Goal: Task Accomplishment & Management: Manage account settings

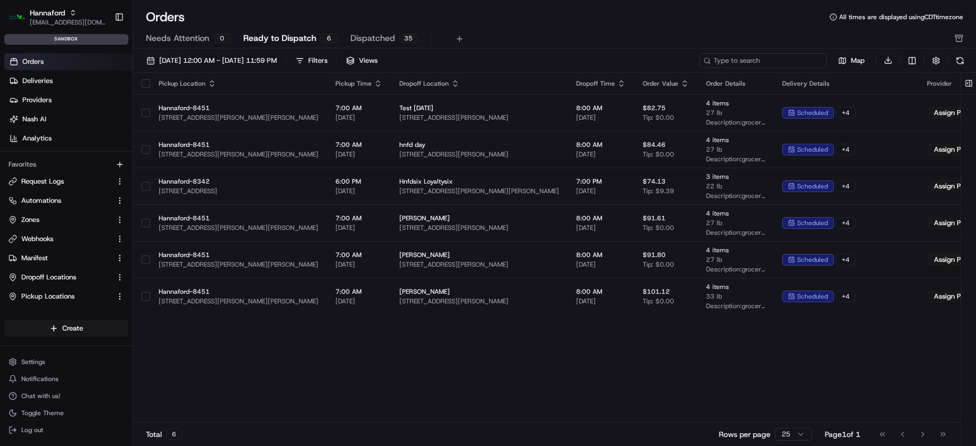
click at [771, 58] on input at bounding box center [763, 60] width 128 height 15
paste input "m500605396"
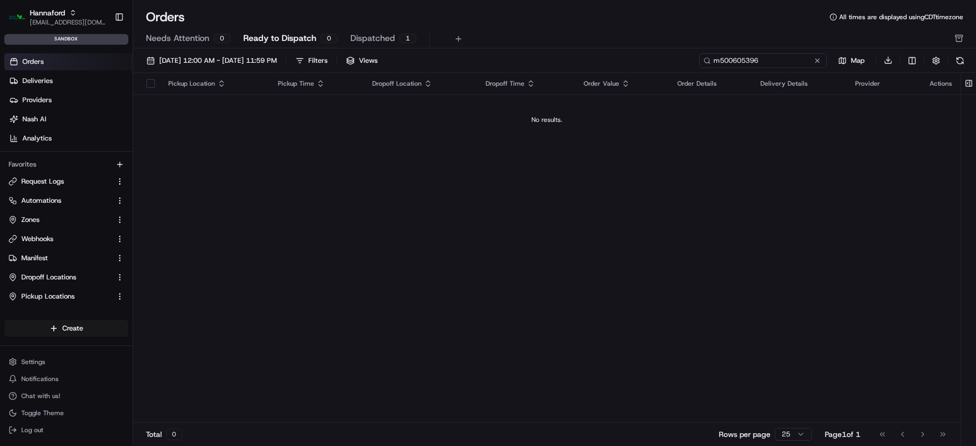
type input "m500605396"
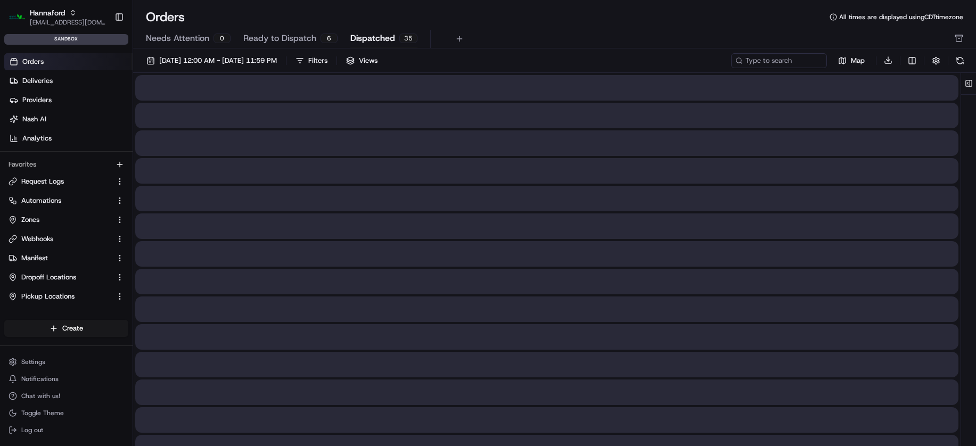
click at [361, 34] on span "Dispatched" at bounding box center [372, 38] width 45 height 13
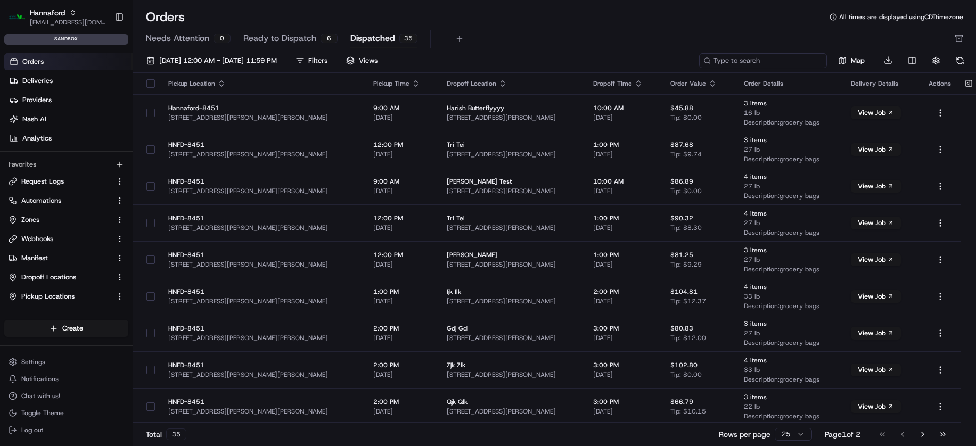
click at [784, 53] on input at bounding box center [763, 60] width 128 height 15
paste input "m500605396"
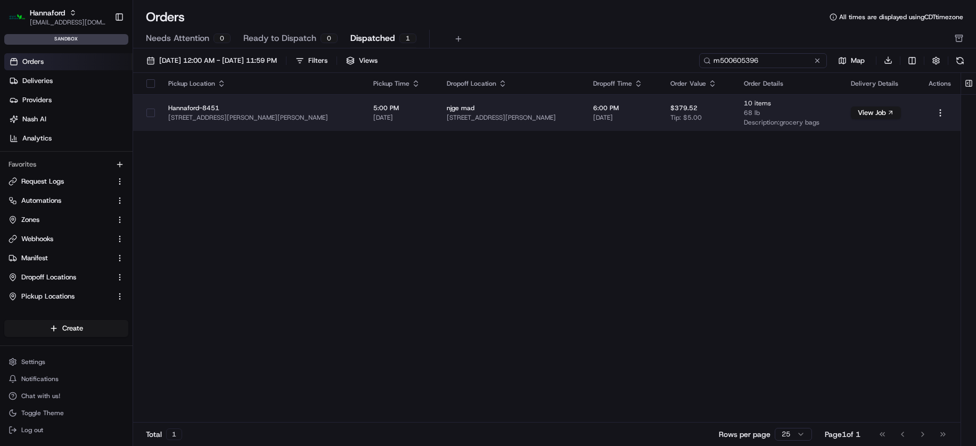
type input "m500605396"
click at [152, 116] on button "button" at bounding box center [150, 113] width 9 height 9
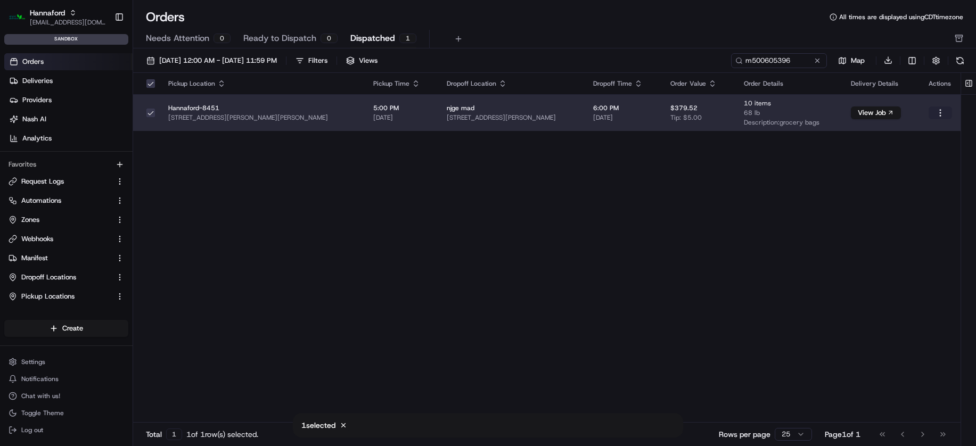
click at [942, 113] on html "Hannaford asiyat.adzhieva@adusa.com Toggle Sidebar sandbox Orders Deliveries Pr…" at bounding box center [488, 223] width 976 height 446
click at [914, 142] on div "View Dispatched Job" at bounding box center [916, 148] width 114 height 16
click at [68, 184] on link "Request Logs" at bounding box center [60, 182] width 103 height 10
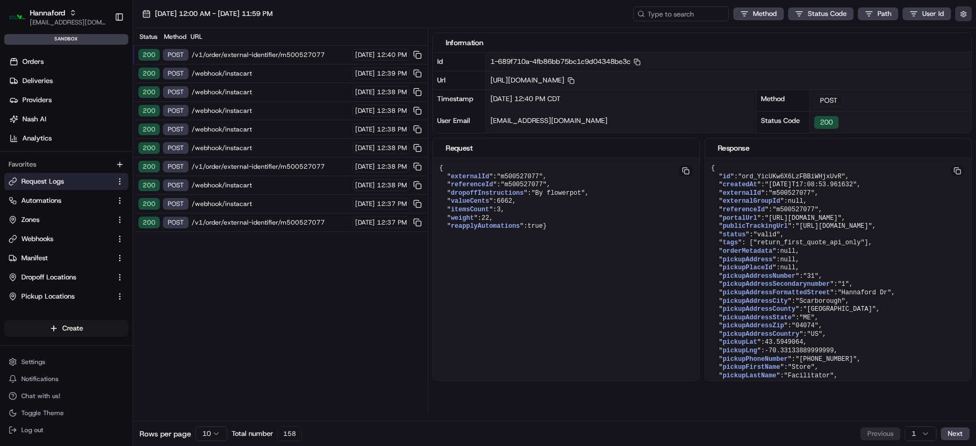
click at [960, 17] on button "button" at bounding box center [963, 13] width 17 height 15
click at [887, 40] on div "Display Only Provider Logs" at bounding box center [901, 32] width 149 height 19
click at [883, 35] on label "Display Only Provider Logs" at bounding box center [876, 33] width 85 height 10
click at [960, 35] on button "Display Only Provider Logs" at bounding box center [964, 33] width 9 height 9
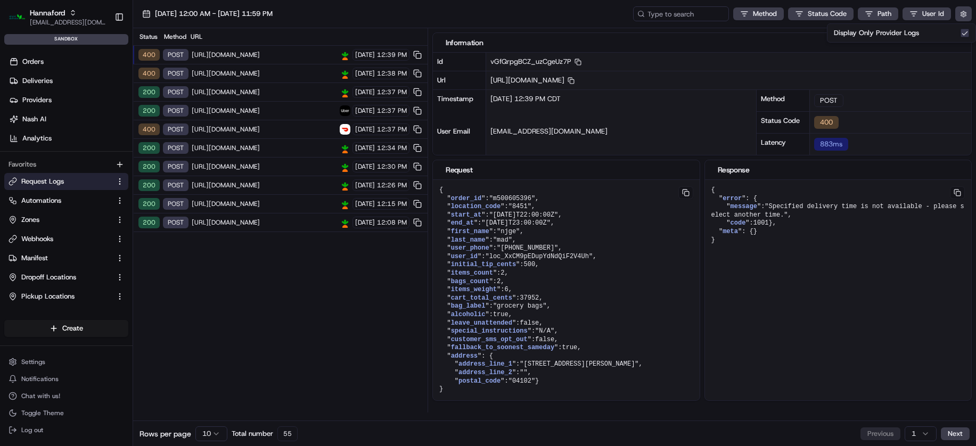
click at [221, 52] on span "https://connect.dev.instacart.tools/v2/fulfillment/lastmile/orders" at bounding box center [264, 55] width 145 height 9
click at [79, 85] on link "Deliveries" at bounding box center [68, 80] width 128 height 17
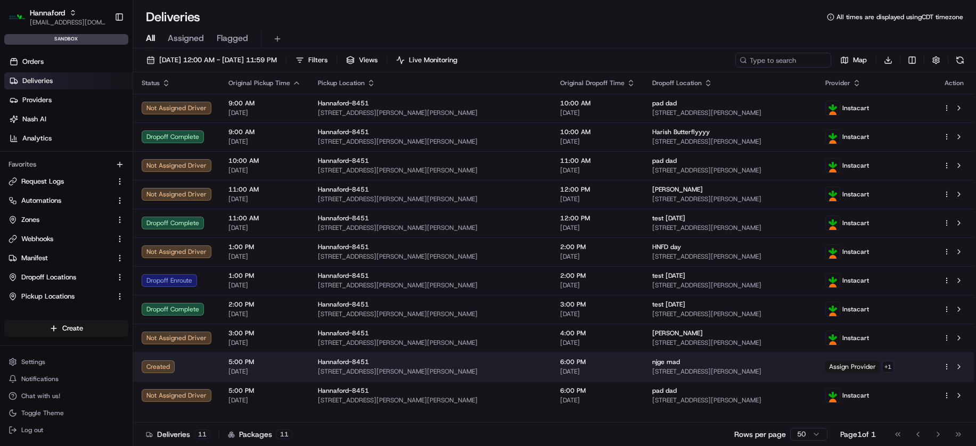
click at [231, 367] on span "[DATE]" at bounding box center [264, 371] width 72 height 9
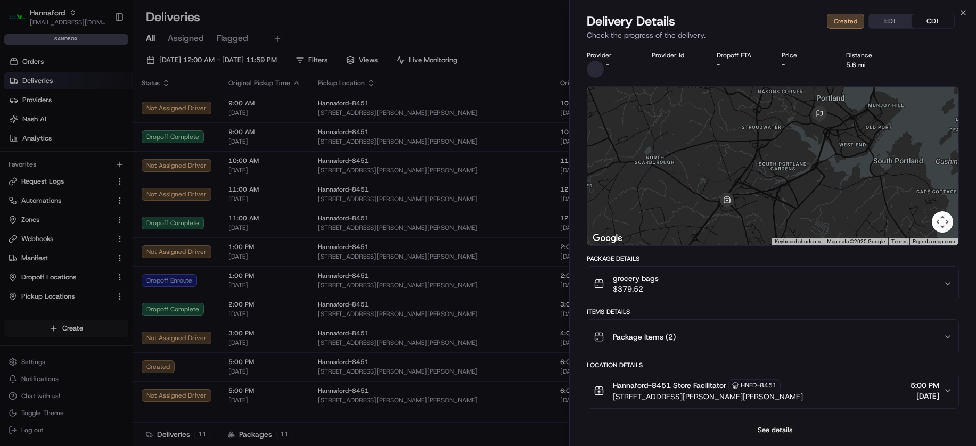
click at [793, 432] on button "See details" at bounding box center [775, 430] width 44 height 15
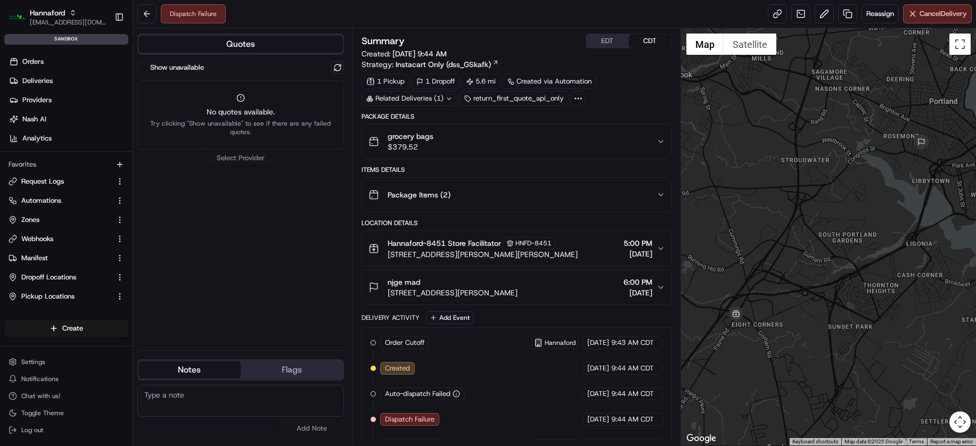
click at [208, 16] on div "Dispatch Failure" at bounding box center [193, 13] width 65 height 19
click at [873, 10] on span "Reassign" at bounding box center [880, 14] width 28 height 10
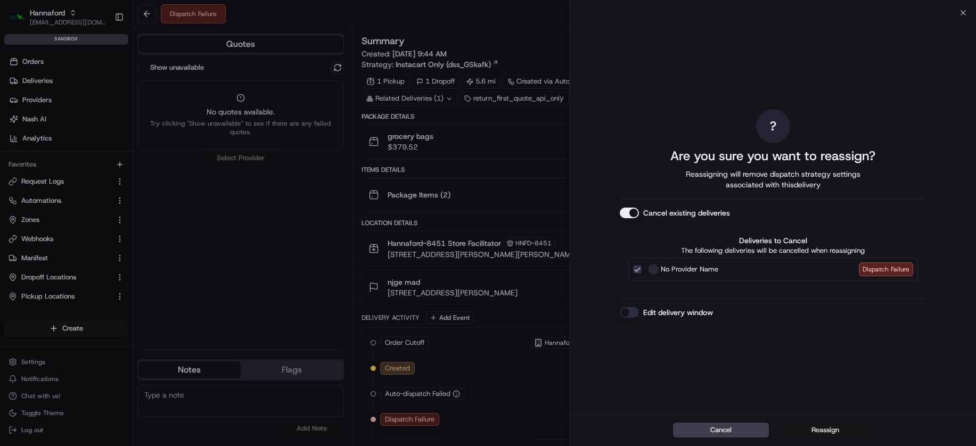
click at [817, 431] on button "Reassign" at bounding box center [825, 430] width 96 height 15
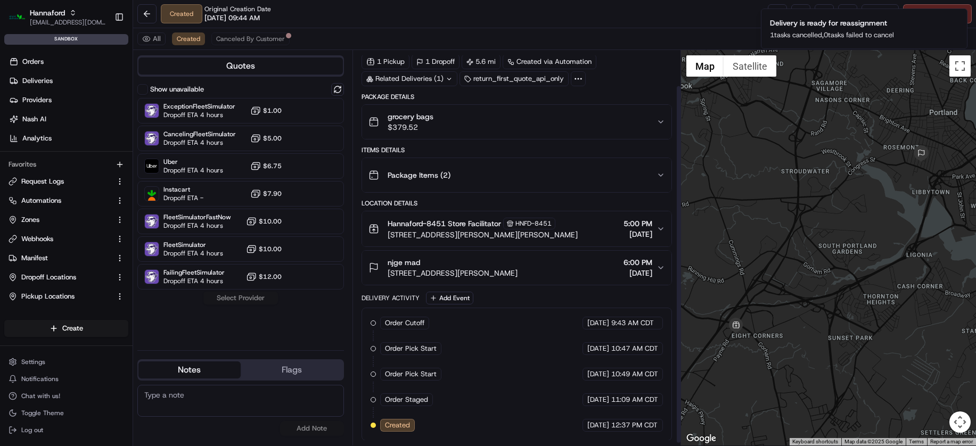
scroll to position [42, 0]
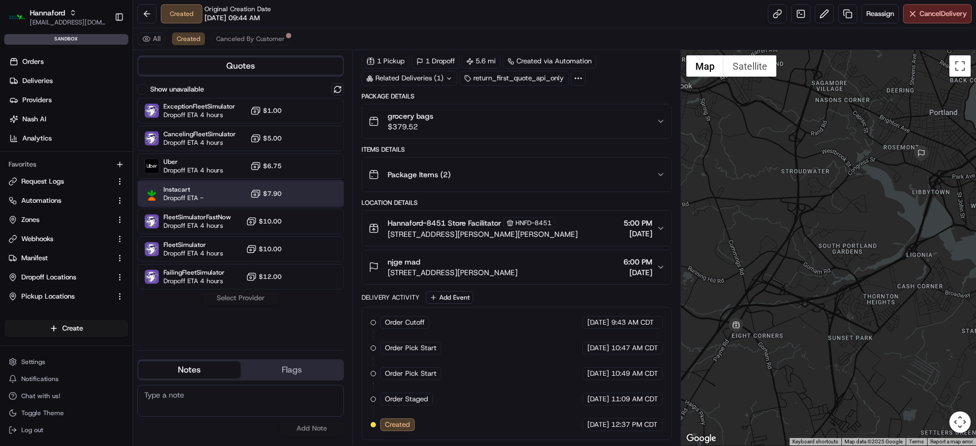
click at [224, 200] on div "Instacart Dropoff ETA - $7.90" at bounding box center [240, 194] width 207 height 26
click at [235, 298] on button "Assign Provider" at bounding box center [241, 298] width 76 height 13
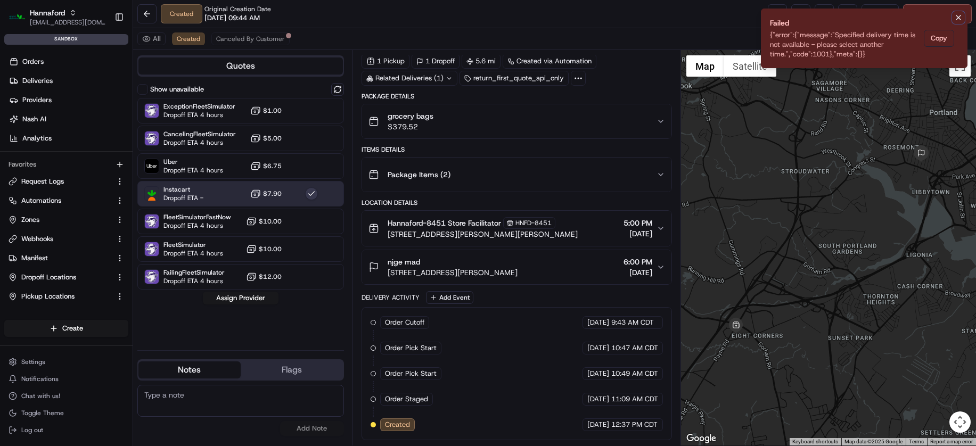
click at [956, 21] on icon "Notifications (F8)" at bounding box center [958, 17] width 9 height 9
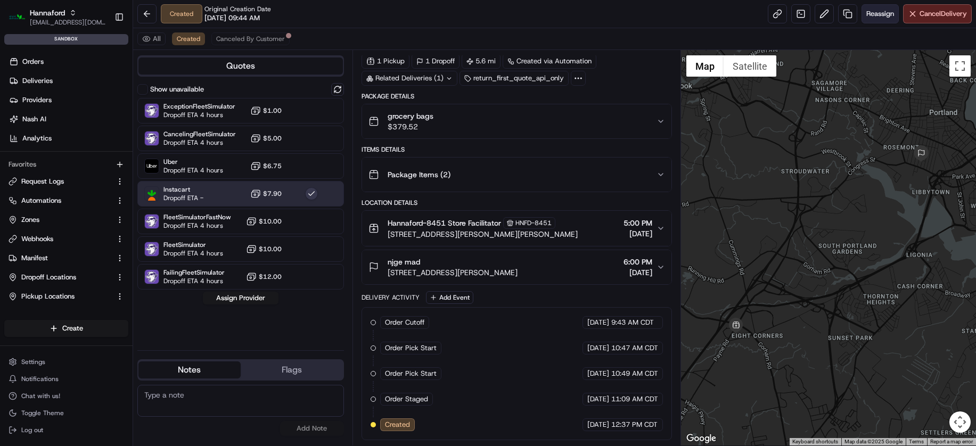
click at [877, 15] on span "Reassign" at bounding box center [880, 14] width 28 height 10
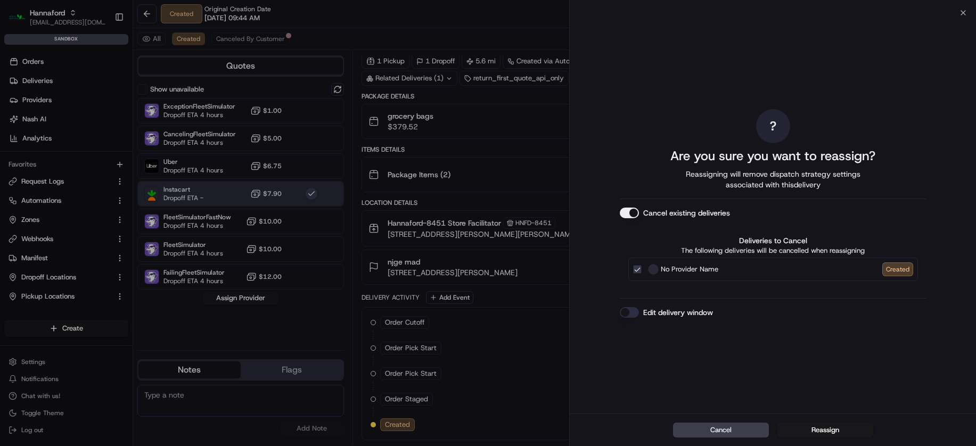
click at [630, 313] on button "Edit delivery window" at bounding box center [629, 312] width 19 height 11
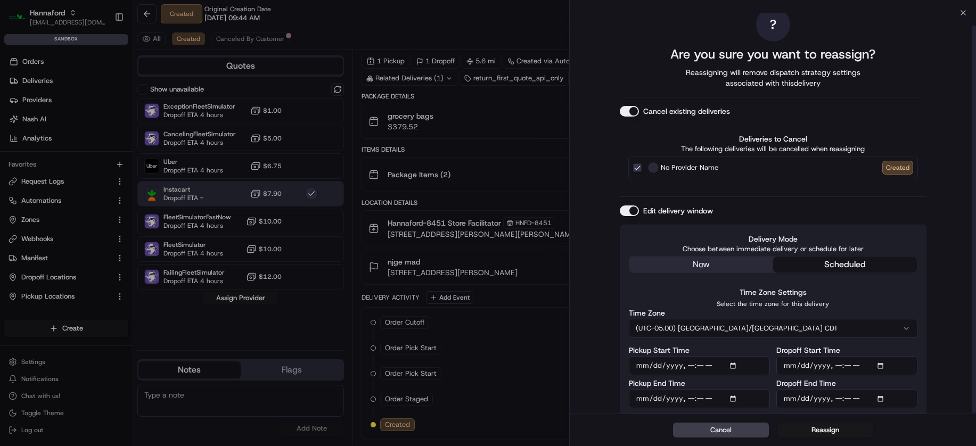
scroll to position [13, 0]
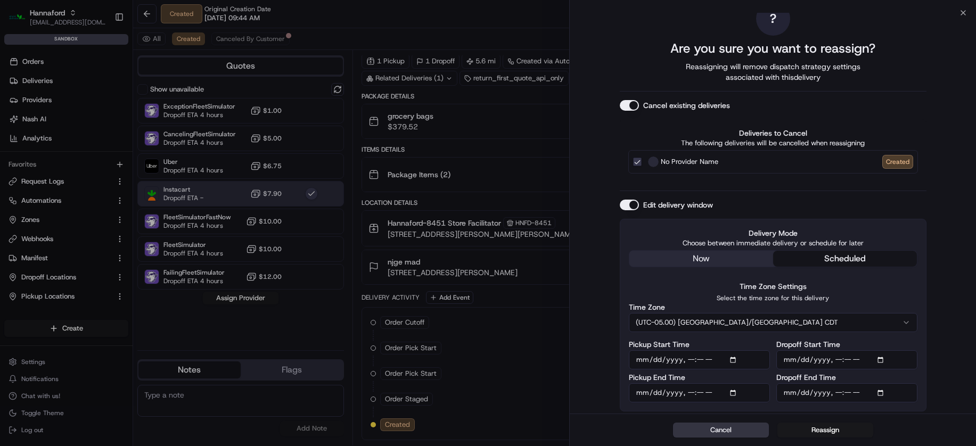
click at [705, 431] on button "Cancel" at bounding box center [721, 430] width 96 height 15
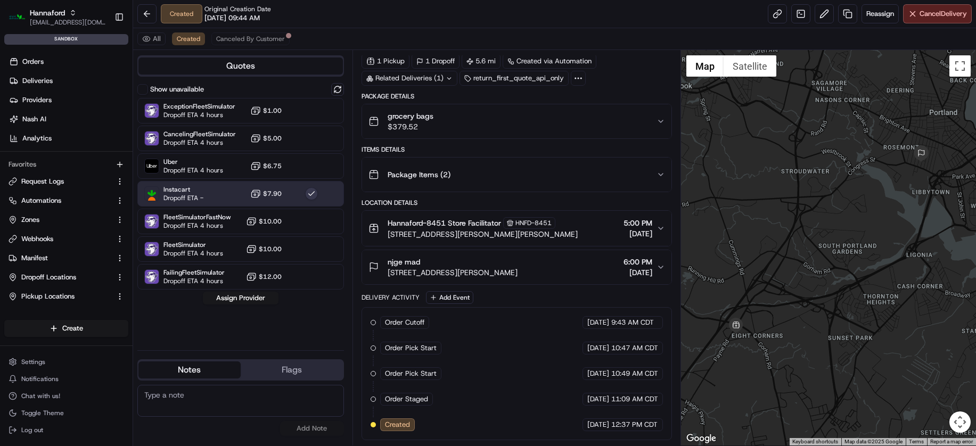
click at [599, 16] on div "Created Original Creation Date 08/15/2025 09:44 AM Reassign Cancel Delivery" at bounding box center [554, 14] width 843 height 28
click at [145, 22] on button at bounding box center [146, 13] width 19 height 19
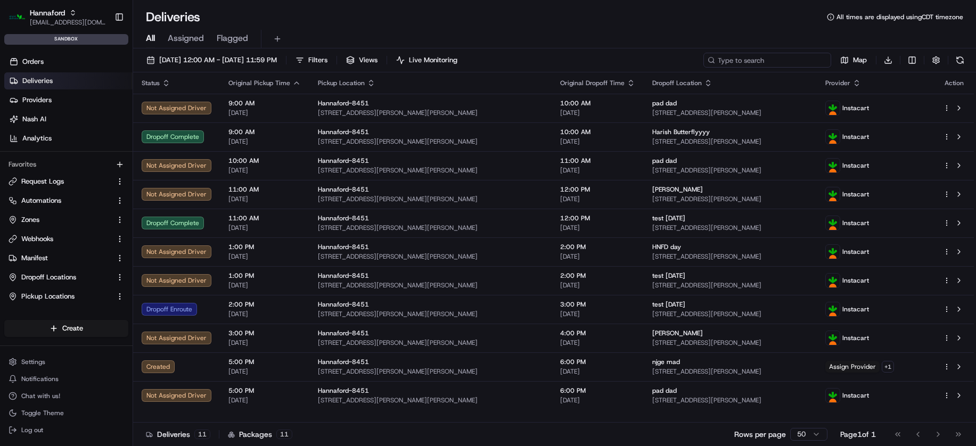
click at [768, 63] on input at bounding box center [767, 60] width 128 height 15
paste input "m500605396"
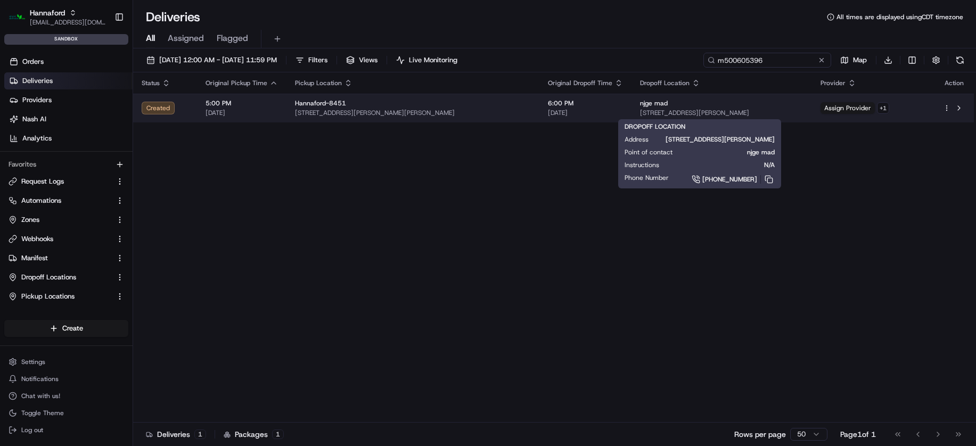
type input "m500605396"
click at [662, 116] on span "[STREET_ADDRESS][PERSON_NAME]" at bounding box center [721, 113] width 163 height 9
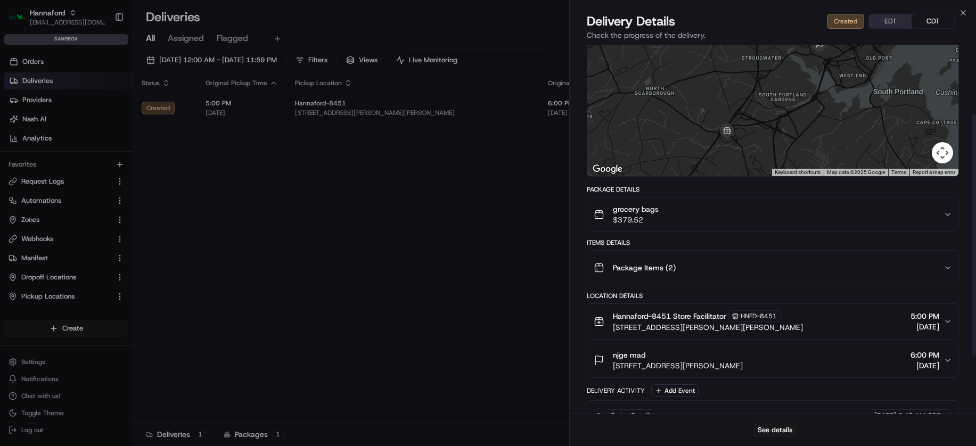
scroll to position [195, 0]
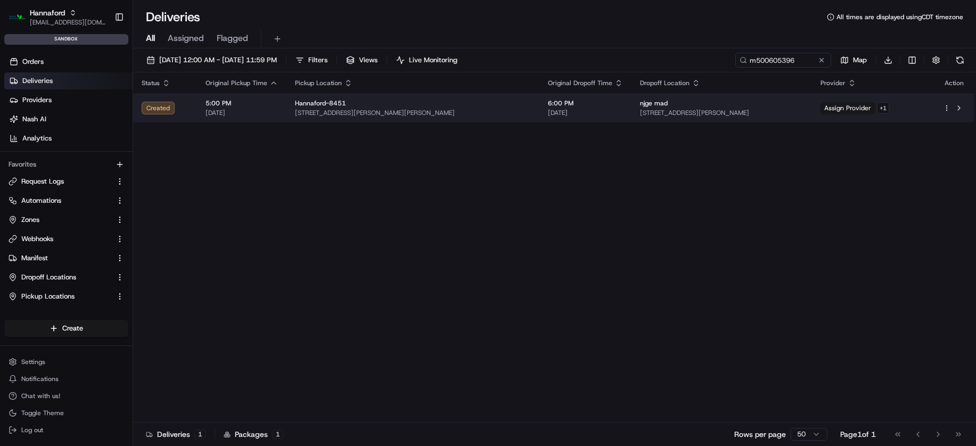
click at [831, 99] on td "Assign Provider + 1" at bounding box center [873, 108] width 122 height 29
click at [872, 106] on html "Hannaford asiyat.adzhieva@adusa.com Toggle Sidebar sandbox Orders Deliveries Pr…" at bounding box center [488, 223] width 976 height 446
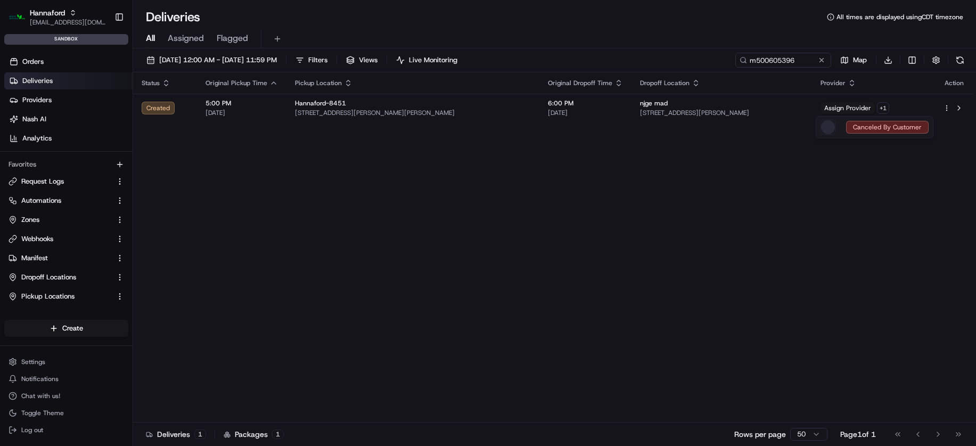
click at [834, 109] on html "Hannaford asiyat.adzhieva@adusa.com Toggle Sidebar sandbox Orders Deliveries Pr…" at bounding box center [488, 223] width 976 height 446
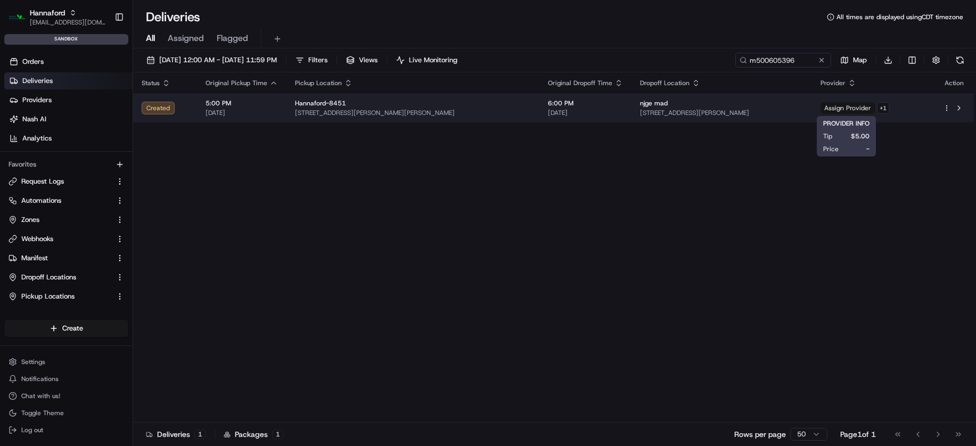
click at [826, 109] on span "Assign Provider" at bounding box center [847, 108] width 54 height 12
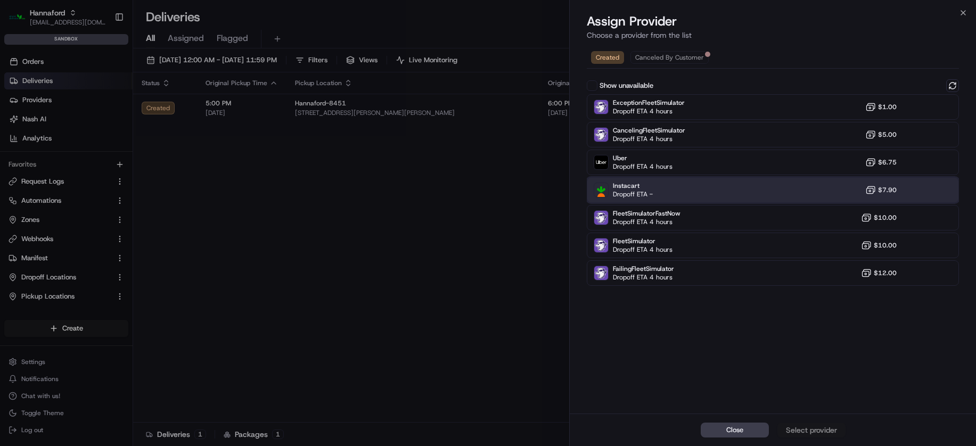
click at [707, 188] on div "Instacart Dropoff ETA - $7.90" at bounding box center [773, 190] width 372 height 26
click at [811, 427] on div "Assign Provider" at bounding box center [811, 430] width 52 height 11
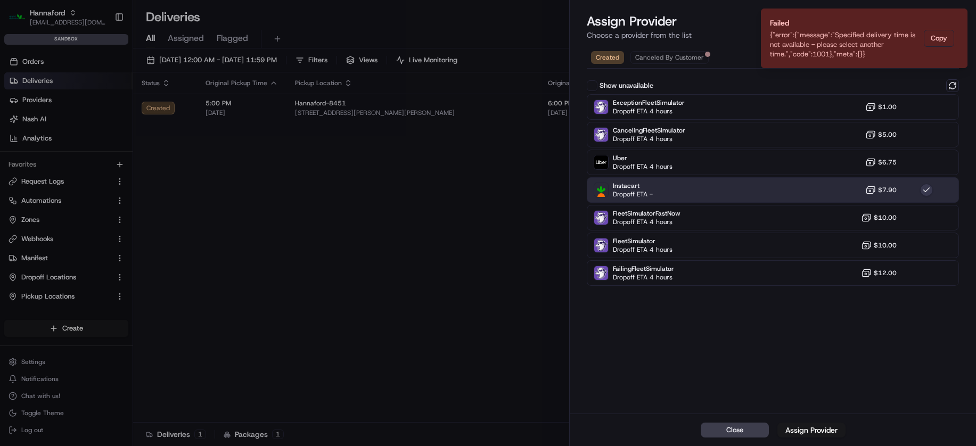
click at [741, 434] on span "Close" at bounding box center [734, 430] width 17 height 10
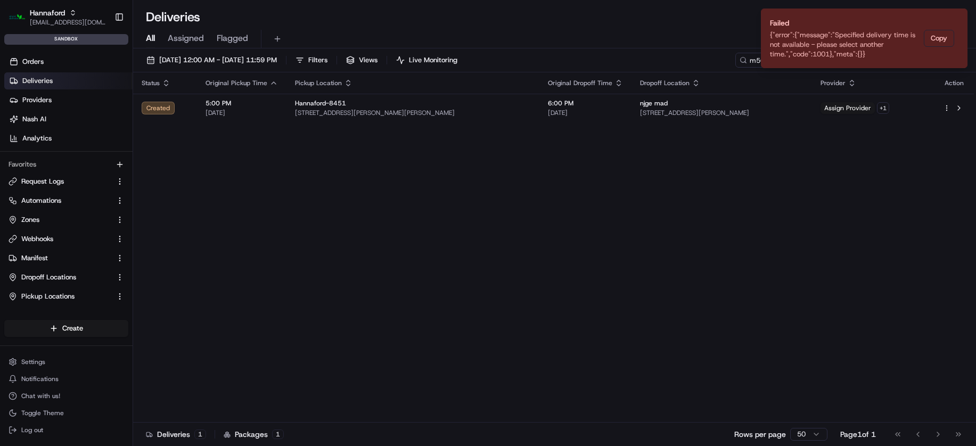
click at [530, 264] on div "Status Original Pickup Time Pickup Location Original Dropoff Time Dropoff Locat…" at bounding box center [553, 247] width 841 height 350
click at [962, 15] on icon "Notifications (F8)" at bounding box center [958, 17] width 9 height 9
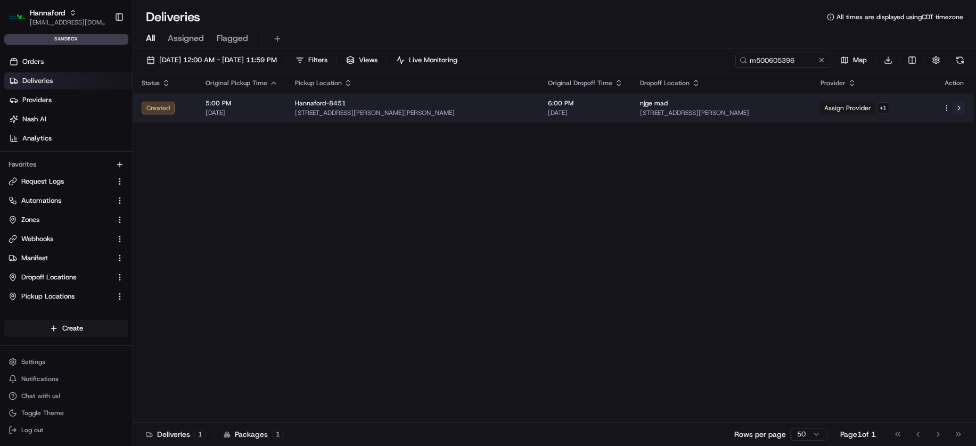
click at [958, 108] on button at bounding box center [958, 108] width 13 height 13
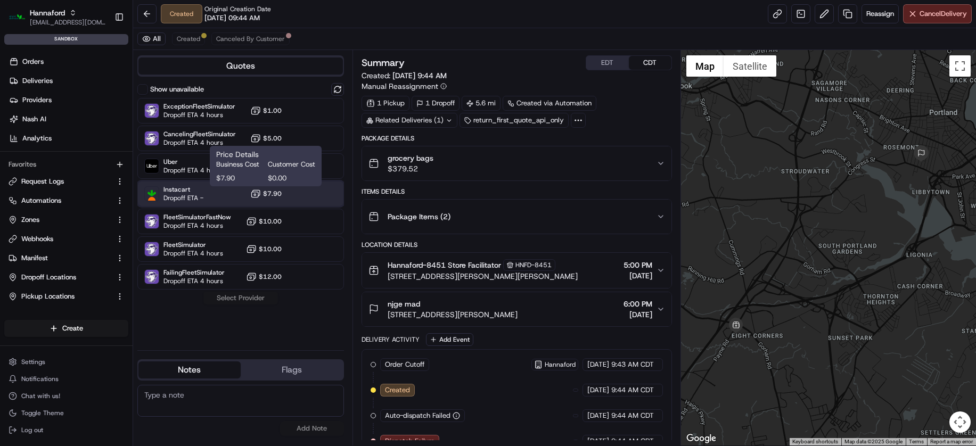
click at [272, 200] on div "Instacart Dropoff ETA - $7.90" at bounding box center [240, 194] width 207 height 26
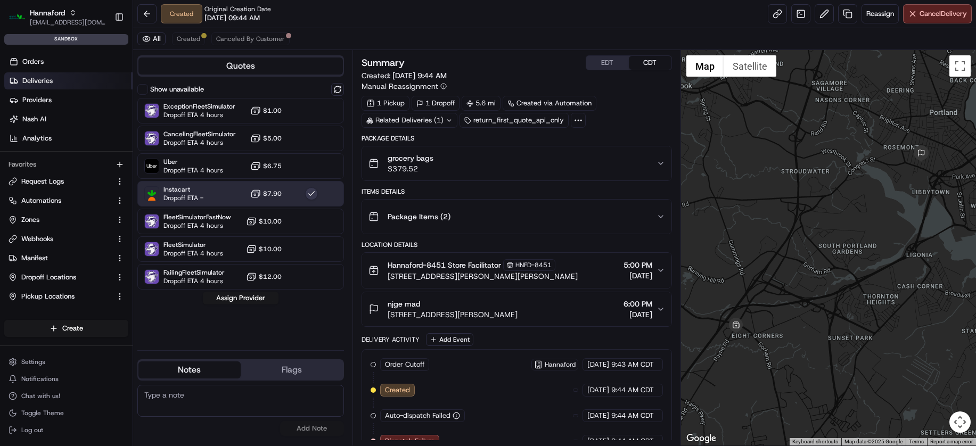
click at [49, 77] on span "Deliveries" at bounding box center [37, 81] width 30 height 10
